Goal: Transaction & Acquisition: Obtain resource

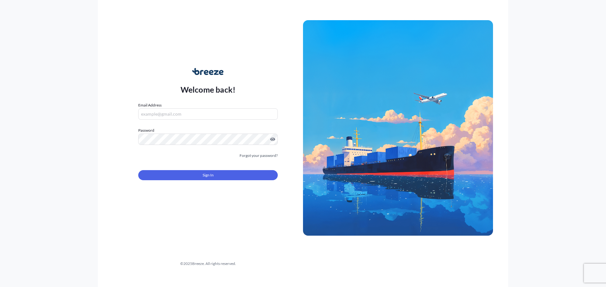
type input "[EMAIL_ADDRESS][DOMAIN_NAME]"
click at [223, 180] on button "Sign In" at bounding box center [207, 175] width 139 height 10
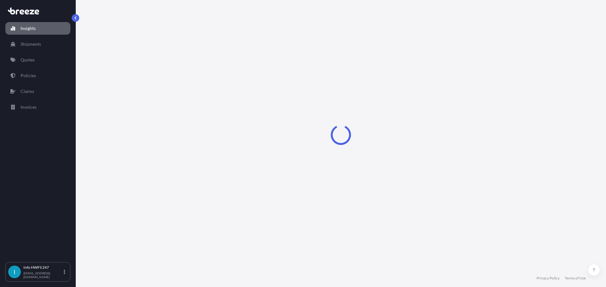
select select "2025"
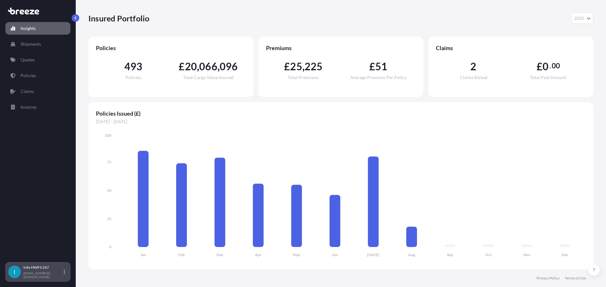
click at [64, 273] on icon at bounding box center [64, 272] width 1 height 4
click at [212, 272] on footer "Privacy Policy Terms of Use" at bounding box center [341, 279] width 530 height 18
click at [568, 256] on tspan "Dec" at bounding box center [565, 255] width 7 height 5
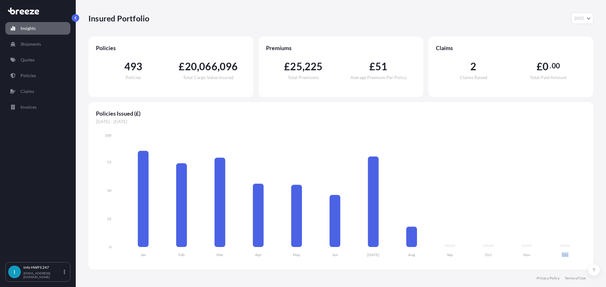
click at [573, 256] on icon "Jan Feb Mar Apr May Jun [DATE] Aug Sep Oct Nov Dec 0 25 50 75 100" at bounding box center [341, 198] width 490 height 130
click at [579, 257] on icon "Jan Feb Mar Apr May Jun [DATE] Aug Sep Oct Nov Dec 0 25 50 75 100" at bounding box center [341, 198] width 490 height 130
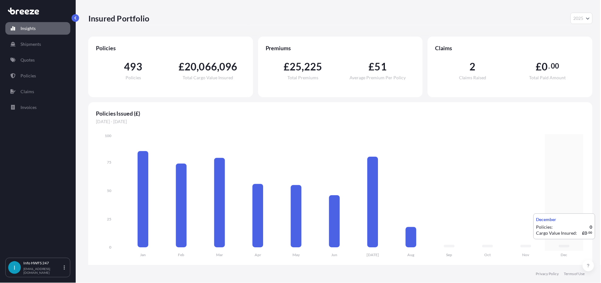
drag, startPoint x: 580, startPoint y: 256, endPoint x: 570, endPoint y: 257, distance: 9.8
click at [564, 246] on icon "Jan Feb Mar Apr May Jun [DATE] Aug Sep Oct Nov Dec 0 25 50 75 100" at bounding box center [341, 198] width 490 height 130
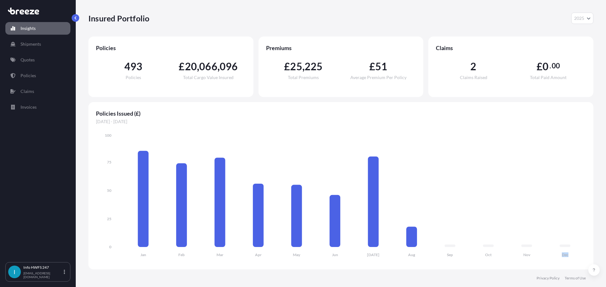
click at [574, 264] on div "Policies Issued (£) [DATE] - [DATE] Jan Feb Mar Apr May Jun [DATE] Aug Sep Oct …" at bounding box center [340, 186] width 505 height 168
click at [569, 257] on icon "Jan Feb Mar Apr May Jun [DATE] Aug Sep Oct Nov Dec 0 25 50 75 100" at bounding box center [341, 198] width 490 height 130
drag, startPoint x: 567, startPoint y: 260, endPoint x: 583, endPoint y: 264, distance: 16.2
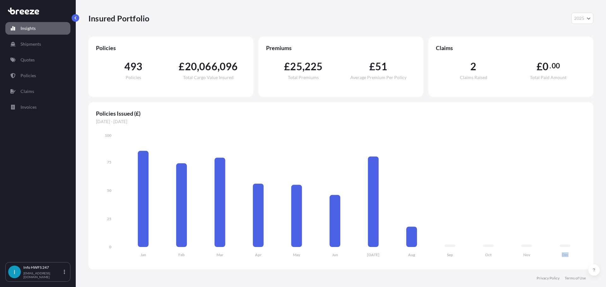
click at [568, 260] on icon "Jan Feb Mar Apr May Jun [DATE] Aug Sep Oct Nov Dec 0 25 50 75 100" at bounding box center [341, 198] width 490 height 130
click at [416, 262] on div "Policies Issued (£) [DATE] - [DATE] Jan Feb Mar Apr May Jun [DATE] Aug Sep Oct …" at bounding box center [340, 186] width 505 height 168
click at [566, 257] on tspan "Dec" at bounding box center [565, 255] width 7 height 5
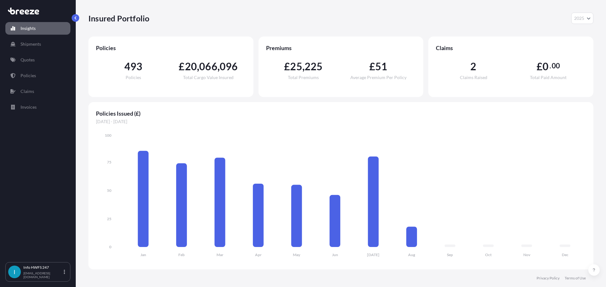
click at [490, 257] on icon "Jan Feb Mar Apr May Jun [DATE] Aug Sep Oct Nov Dec 0 25 50 75 100" at bounding box center [341, 198] width 490 height 130
click at [456, 283] on footer "Privacy Policy Terms of Use" at bounding box center [341, 279] width 530 height 18
click at [412, 258] on icon "Jan Feb Mar Apr May Jun [DATE] Aug Sep Oct Nov Dec 0 25 50 75 100" at bounding box center [341, 198] width 490 height 130
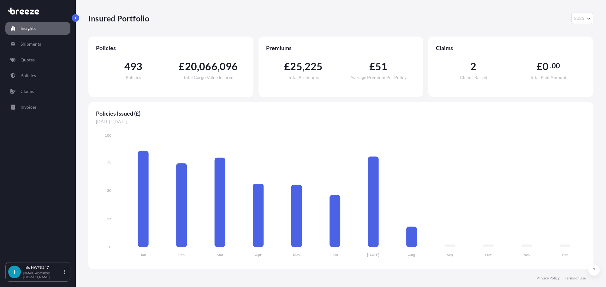
click at [423, 273] on footer "Privacy Policy Terms of Use" at bounding box center [341, 279] width 530 height 18
click at [32, 63] on link "Quotes" at bounding box center [37, 60] width 65 height 13
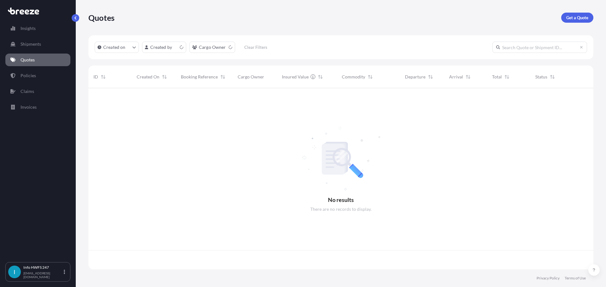
scroll to position [180, 500]
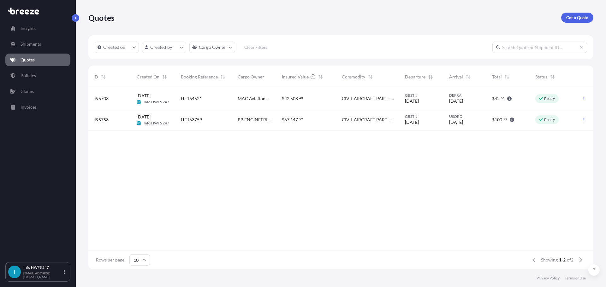
click at [559, 260] on span "1-2" at bounding box center [562, 260] width 7 height 6
click at [559, 261] on span "1-2" at bounding box center [562, 260] width 7 height 6
click at [563, 265] on div "Showing 1-2 of 2" at bounding box center [556, 260] width 57 height 10
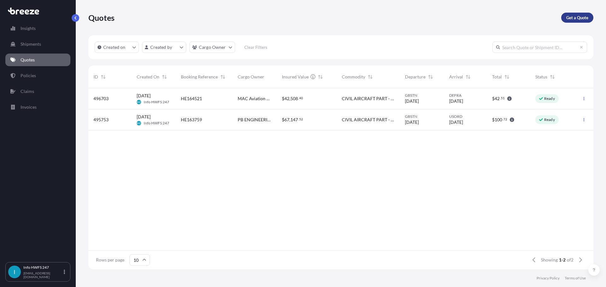
click at [575, 21] on p "Get a Quote" at bounding box center [577, 18] width 22 height 6
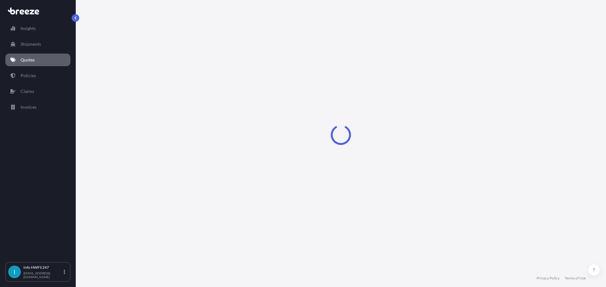
select select "Air"
select select "1"
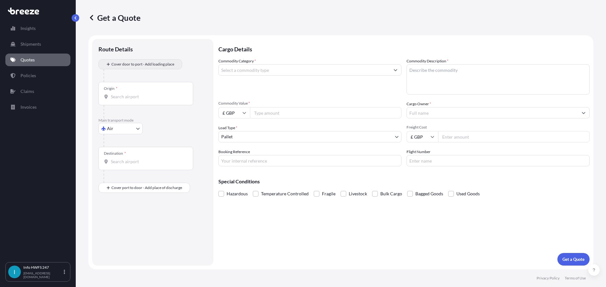
click at [113, 70] on div at bounding box center [154, 75] width 103 height 13
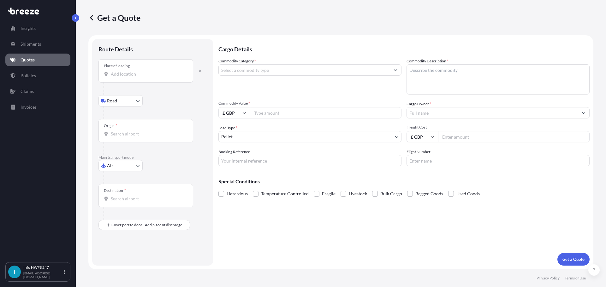
click at [139, 75] on input "Place of loading" at bounding box center [148, 74] width 74 height 6
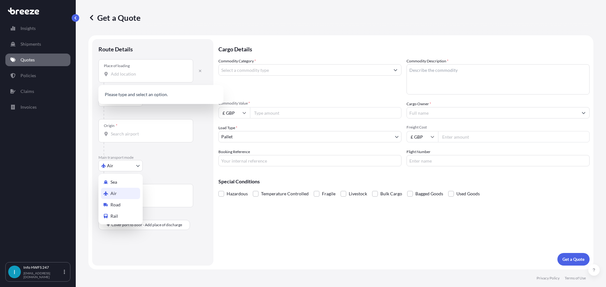
click at [131, 169] on body "0 options available. Insights Shipments Quotes Policies Claims Invoices I Info …" at bounding box center [303, 143] width 606 height 287
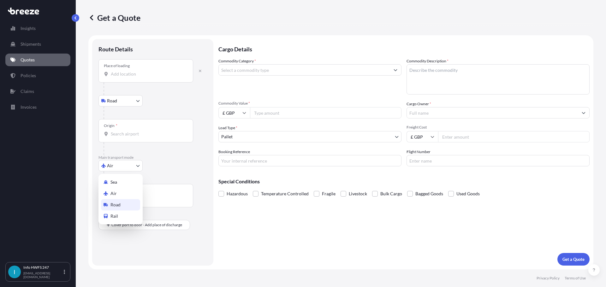
click at [125, 201] on div "Road" at bounding box center [120, 204] width 39 height 11
select select "Road"
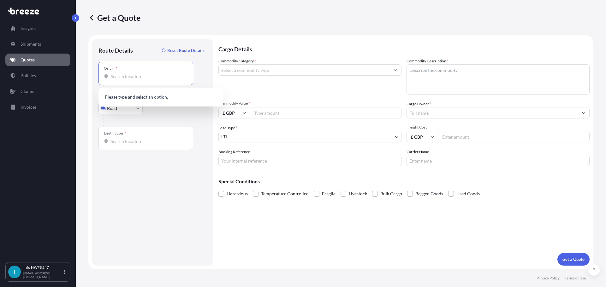
click at [147, 76] on input "Origin *" at bounding box center [148, 77] width 74 height 6
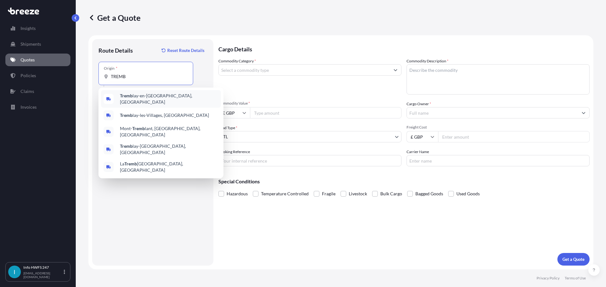
click at [128, 93] on div "Tremb lay-en-[GEOGRAPHIC_DATA], [GEOGRAPHIC_DATA]" at bounding box center [161, 99] width 120 height 18
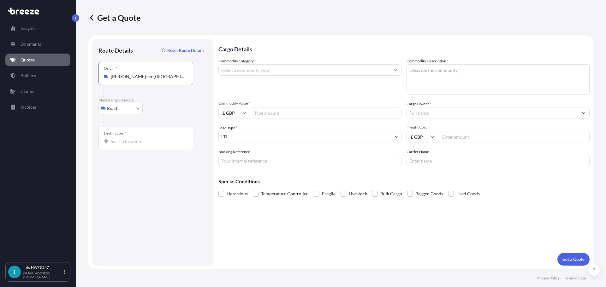
type input "[PERSON_NAME]-en-[GEOGRAPHIC_DATA], [GEOGRAPHIC_DATA]"
click at [139, 139] on input "Destination *" at bounding box center [148, 142] width 74 height 6
type input "Southampton SO18 2HG, [GEOGRAPHIC_DATA]"
click at [257, 74] on input "Commodity Category *" at bounding box center [304, 69] width 171 height 11
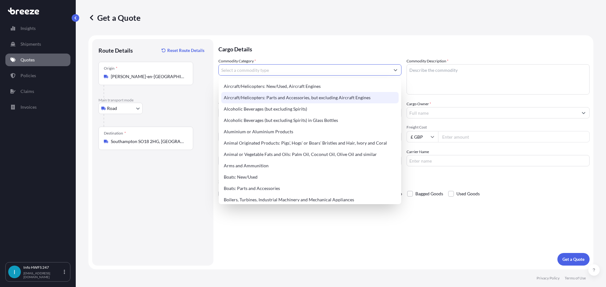
click at [274, 95] on div "Aircraft/Helicopters: Parts and Accessories, but excluding Aircraft Engines" at bounding box center [309, 97] width 177 height 11
type input "Aircraft/Helicopters: Parts and Accessories, but excluding Aircraft Engines"
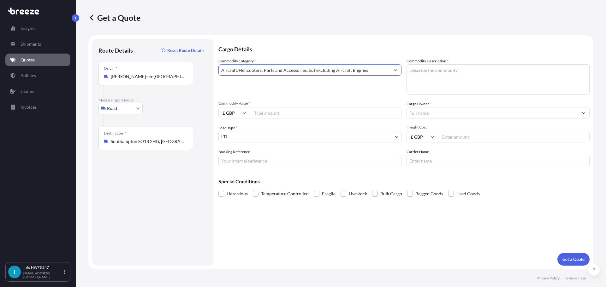
click at [245, 116] on input "£ GBP" at bounding box center [234, 112] width 32 height 11
click at [234, 151] on div "$ USD" at bounding box center [234, 157] width 27 height 12
type input "$ USD"
click at [270, 120] on div "Commodity Category * Aircraft/Helicopters: Parts and Accessories, but excluding…" at bounding box center [403, 112] width 371 height 109
click at [272, 117] on input "Commodity Value *" at bounding box center [325, 112] width 151 height 11
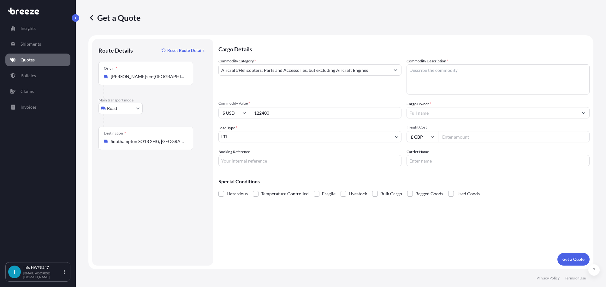
type input "122400"
click at [281, 131] on div "Load Type * LTL" at bounding box center [309, 134] width 183 height 18
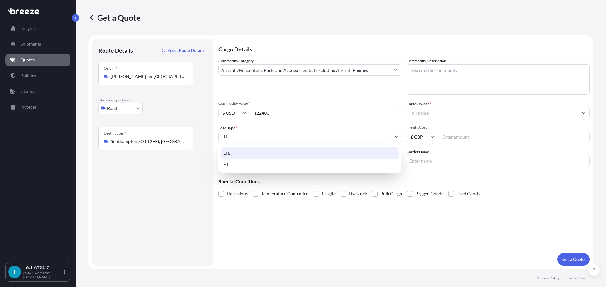
click at [281, 133] on body "15 options available. Insights Shipments Quotes Policies Claims Invoices I Info…" at bounding box center [303, 143] width 606 height 287
click at [277, 165] on div "FTL" at bounding box center [310, 164] width 178 height 11
select select "2"
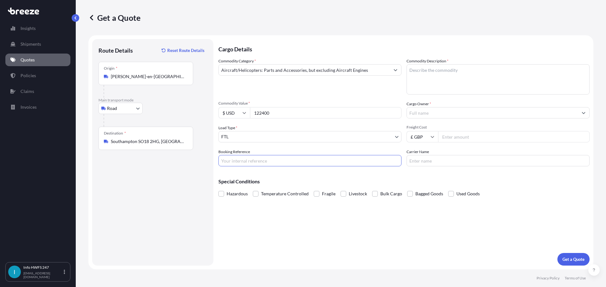
click at [270, 156] on input "Booking Reference" at bounding box center [309, 160] width 183 height 11
type input "HI164738"
click at [451, 78] on textarea "Commodity Description *" at bounding box center [497, 79] width 183 height 30
click at [457, 68] on textarea "Commodity Description *" at bounding box center [497, 79] width 183 height 30
type textarea "I"
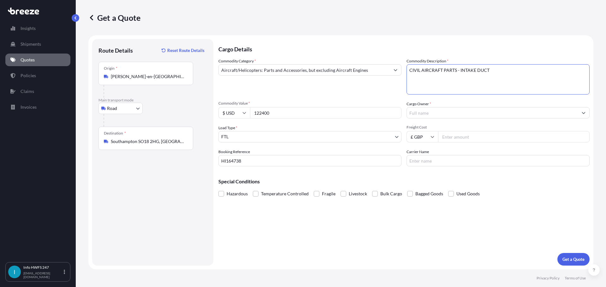
type textarea "CIVIL AIRCRAFT PARTS - INTAKE DUCT"
click at [471, 110] on input "Cargo Owner *" at bounding box center [492, 112] width 171 height 11
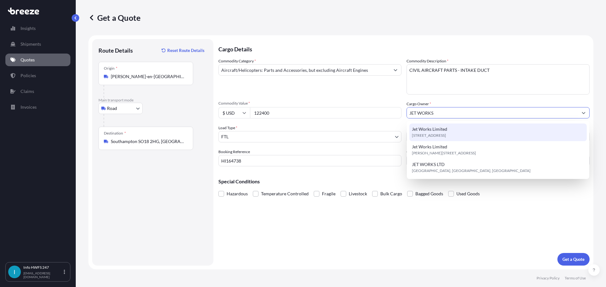
click at [475, 139] on div "Jet Works Limited [STREET_ADDRESS]" at bounding box center [497, 133] width 177 height 18
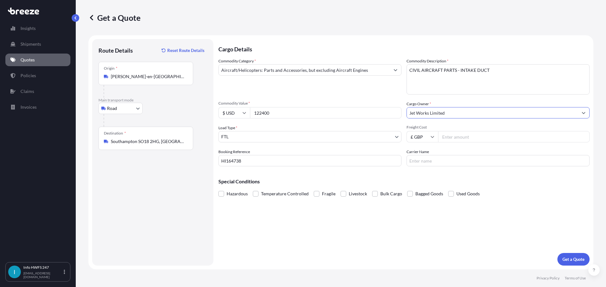
type input "Jet Works Limited"
click at [462, 135] on input "Freight Cost" at bounding box center [513, 136] width 151 height 11
click at [461, 158] on input "Carrier Name" at bounding box center [497, 160] width 183 height 11
click at [446, 159] on input "AB17AYO" at bounding box center [497, 160] width 183 height 11
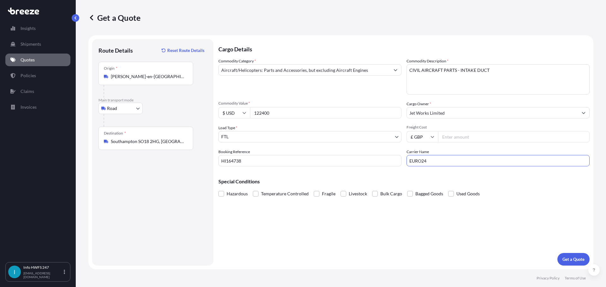
type input "EURO24"
click at [563, 253] on button "Get a Quote" at bounding box center [573, 259] width 32 height 13
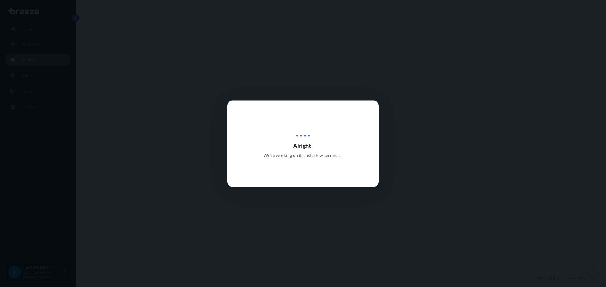
select select "Road"
select select "2"
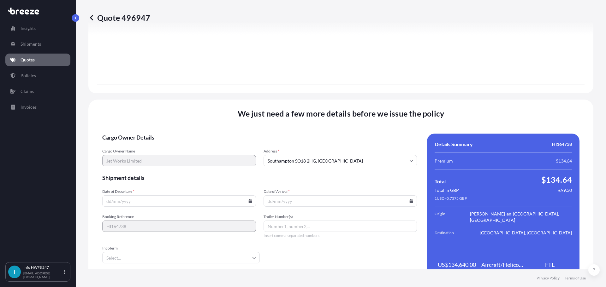
scroll to position [687, 0]
click at [248, 202] on icon at bounding box center [249, 201] width 3 height 4
click at [221, 145] on button "17" at bounding box center [222, 145] width 10 height 10
type input "[DATE]"
click at [316, 198] on input "Date of Arrival *" at bounding box center [340, 200] width 154 height 11
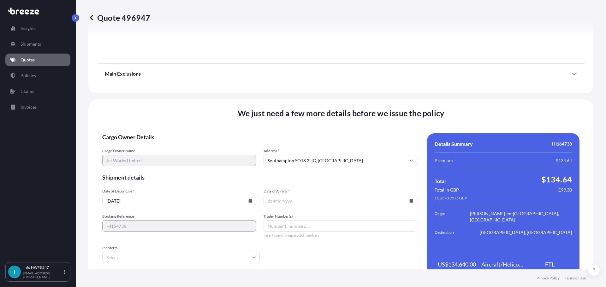
click at [410, 200] on input "Date of Arrival *" at bounding box center [340, 200] width 154 height 11
click at [409, 199] on icon at bounding box center [411, 201] width 4 height 4
click at [289, 157] on button "18" at bounding box center [294, 157] width 10 height 10
type input "[DATE]"
click at [288, 221] on input "Trailer Number(s)" at bounding box center [340, 226] width 154 height 11
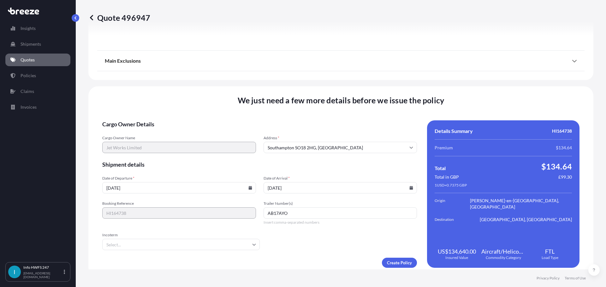
scroll to position [708, 0]
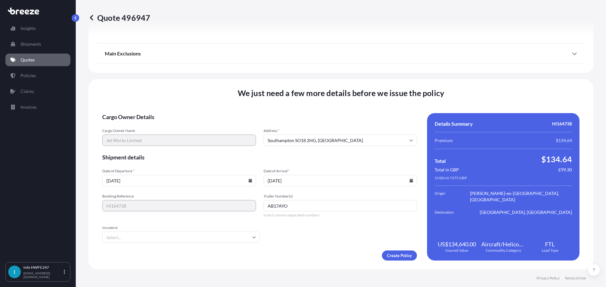
type input "AB17AYO"
click at [203, 235] on input "Incoterm" at bounding box center [180, 237] width 157 height 11
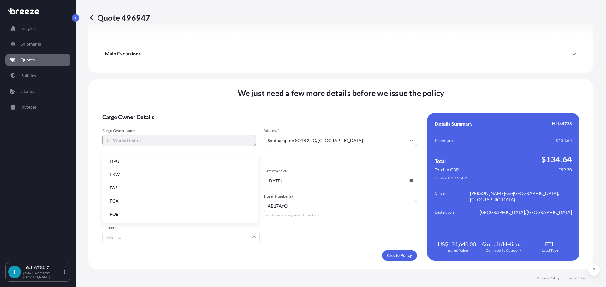
click at [157, 179] on li "EXW" at bounding box center [180, 175] width 151 height 12
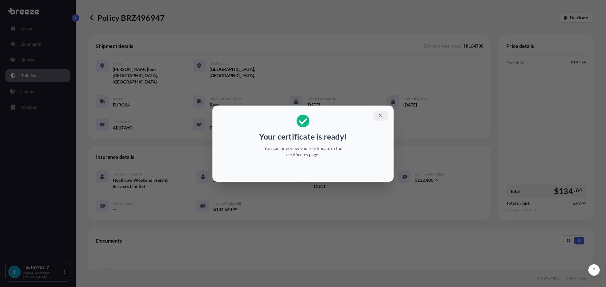
click at [381, 115] on icon "button" at bounding box center [380, 115] width 3 height 3
